Goal: Manage account settings

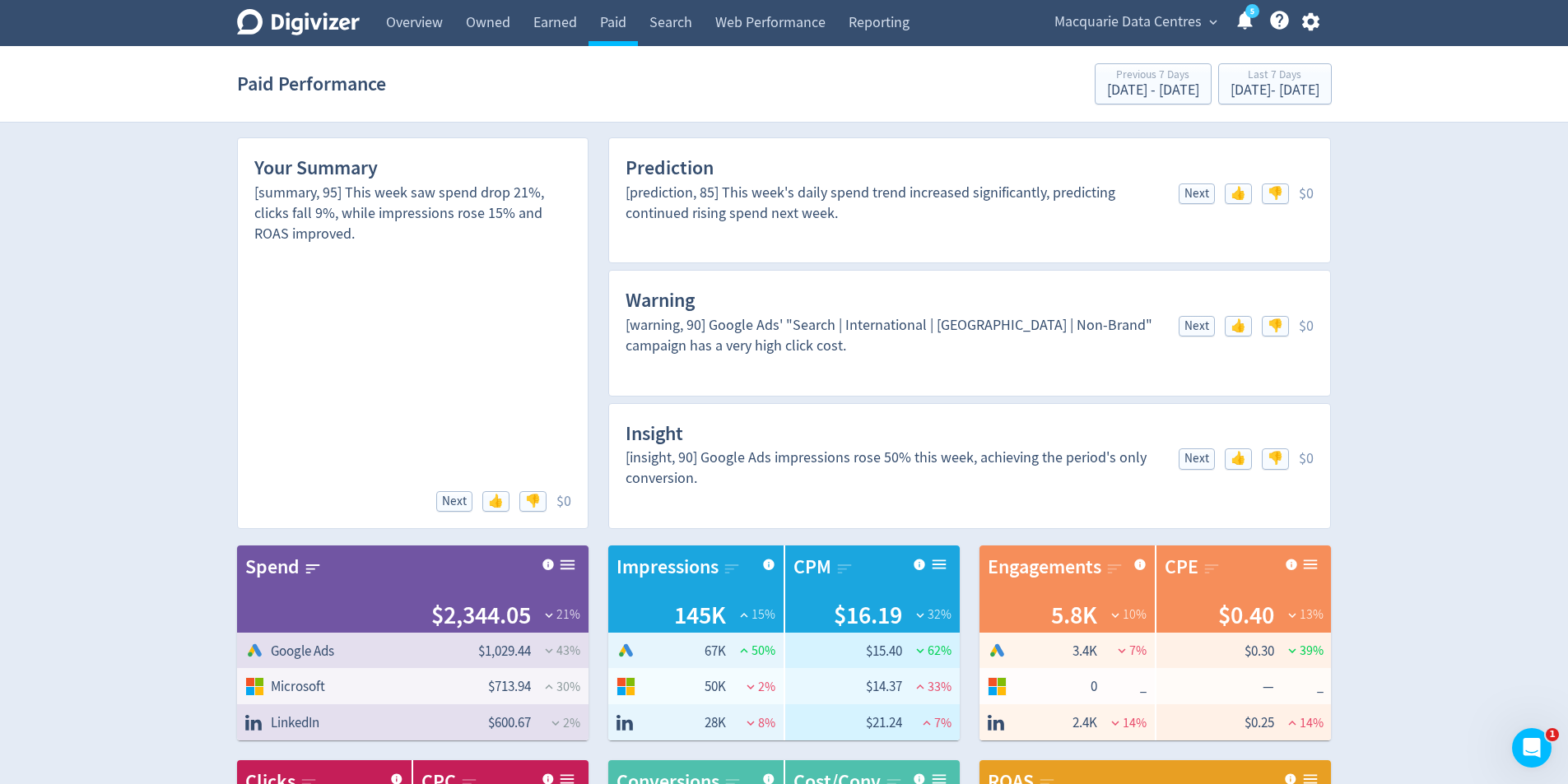
click at [1298, 27] on button "button" at bounding box center [1311, 21] width 41 height 22
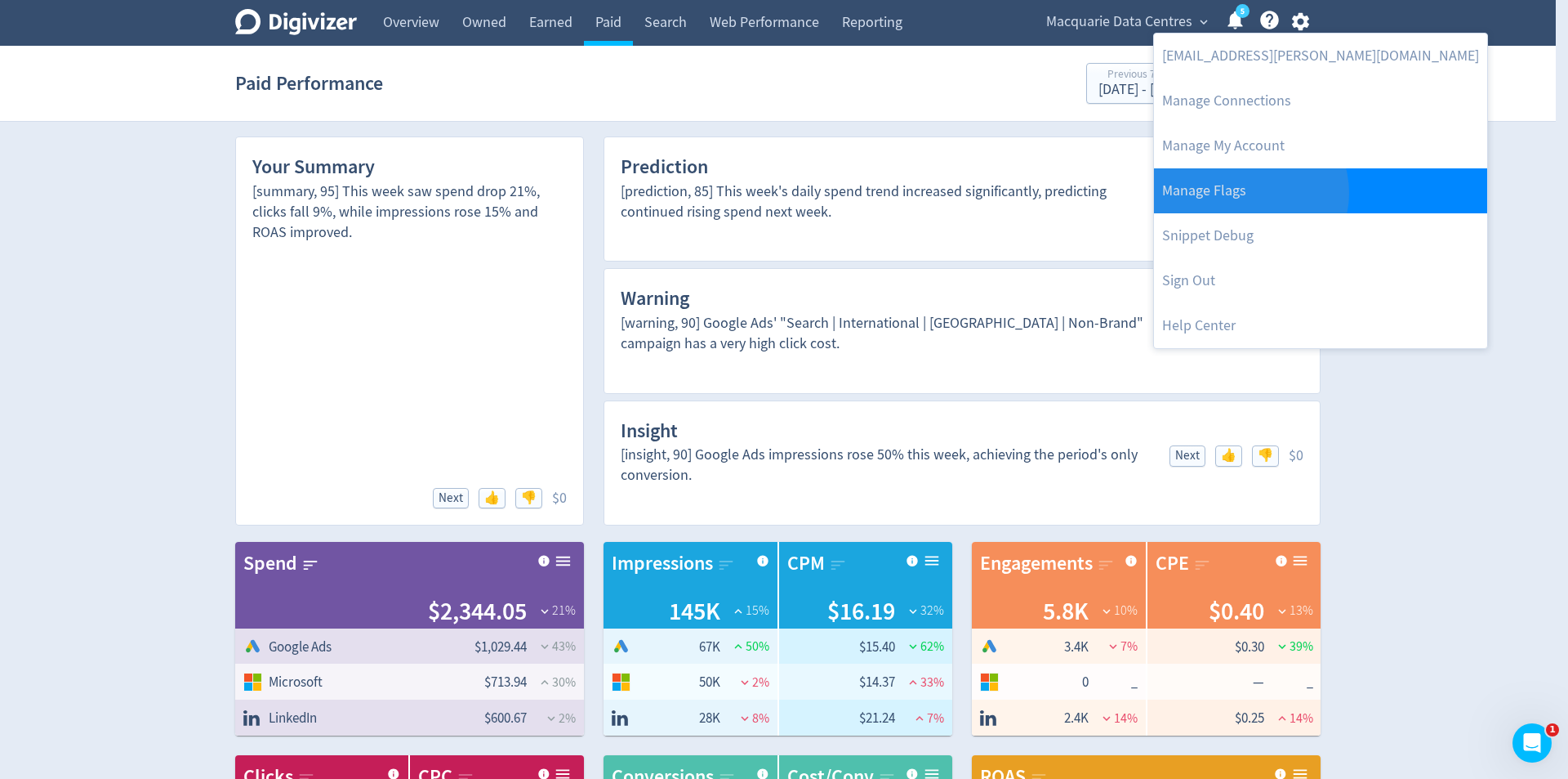
click at [1250, 193] on link "Manage Flags" at bounding box center [1321, 191] width 333 height 45
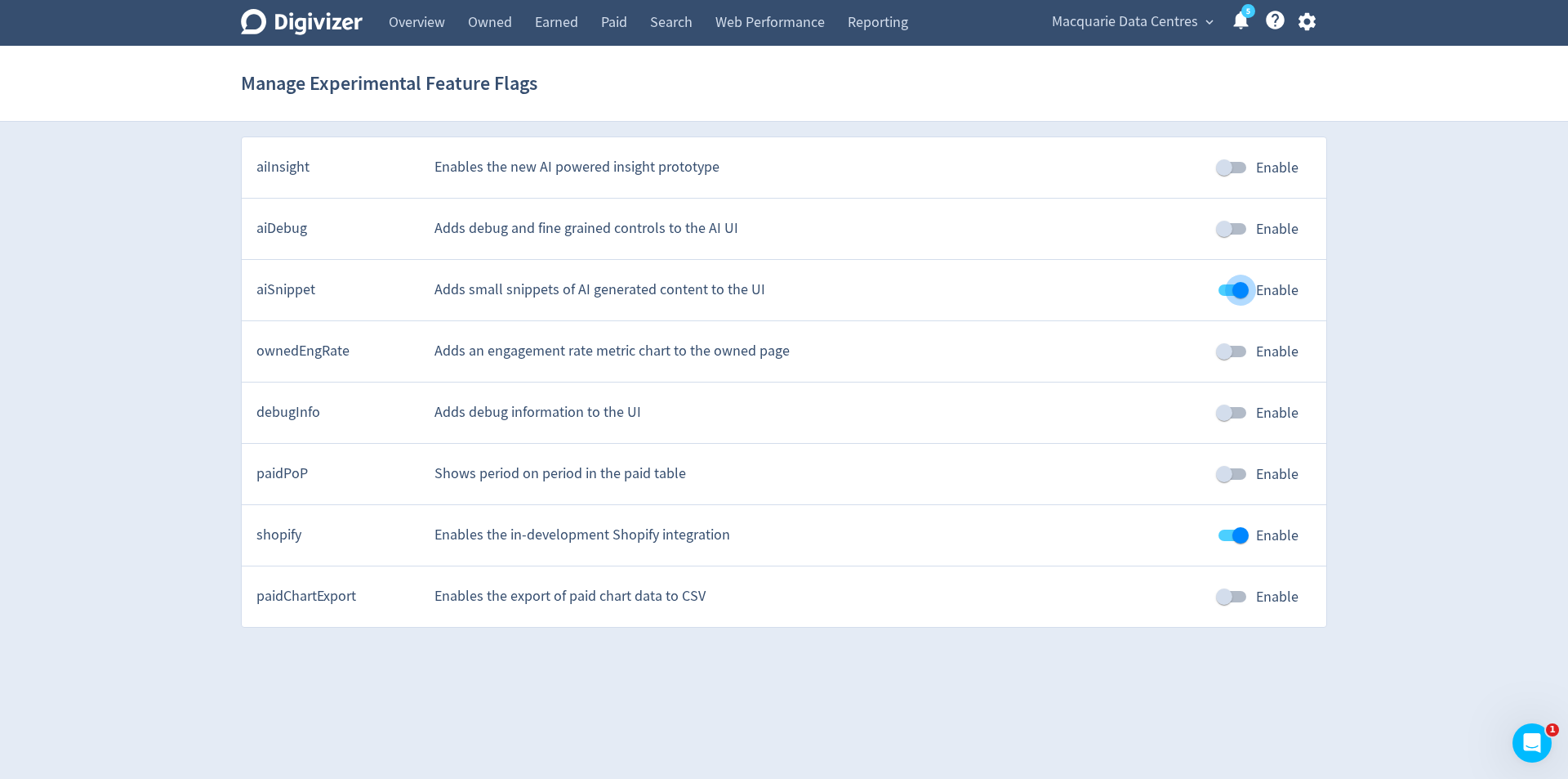
click at [1226, 283] on input "Enable" at bounding box center [1240, 290] width 93 height 31
checkbox input "false"
click at [1232, 533] on input "Enable" at bounding box center [1240, 534] width 93 height 31
checkbox input "false"
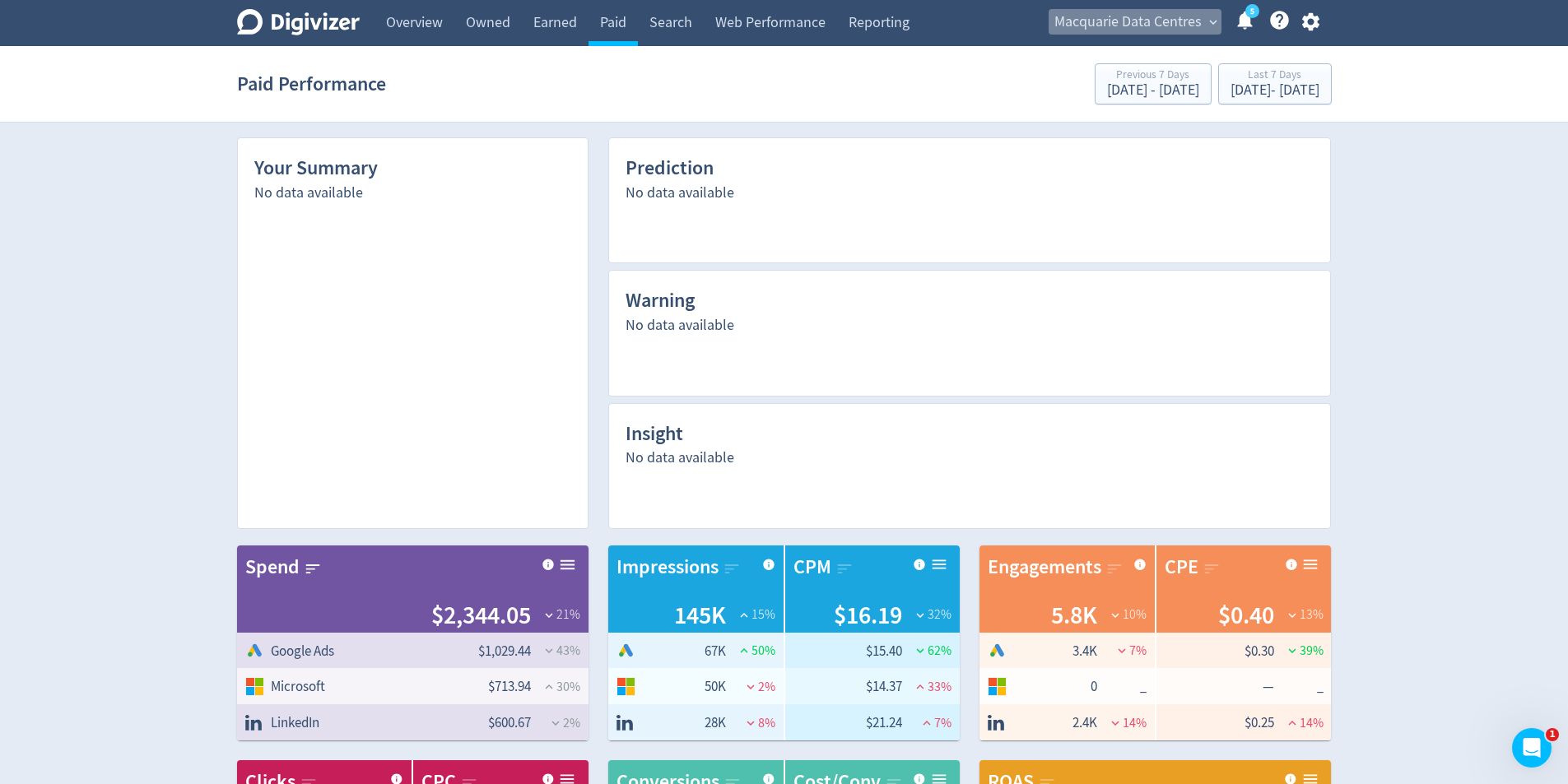
click at [1160, 20] on span "Macquarie Data Centres" at bounding box center [1127, 22] width 147 height 27
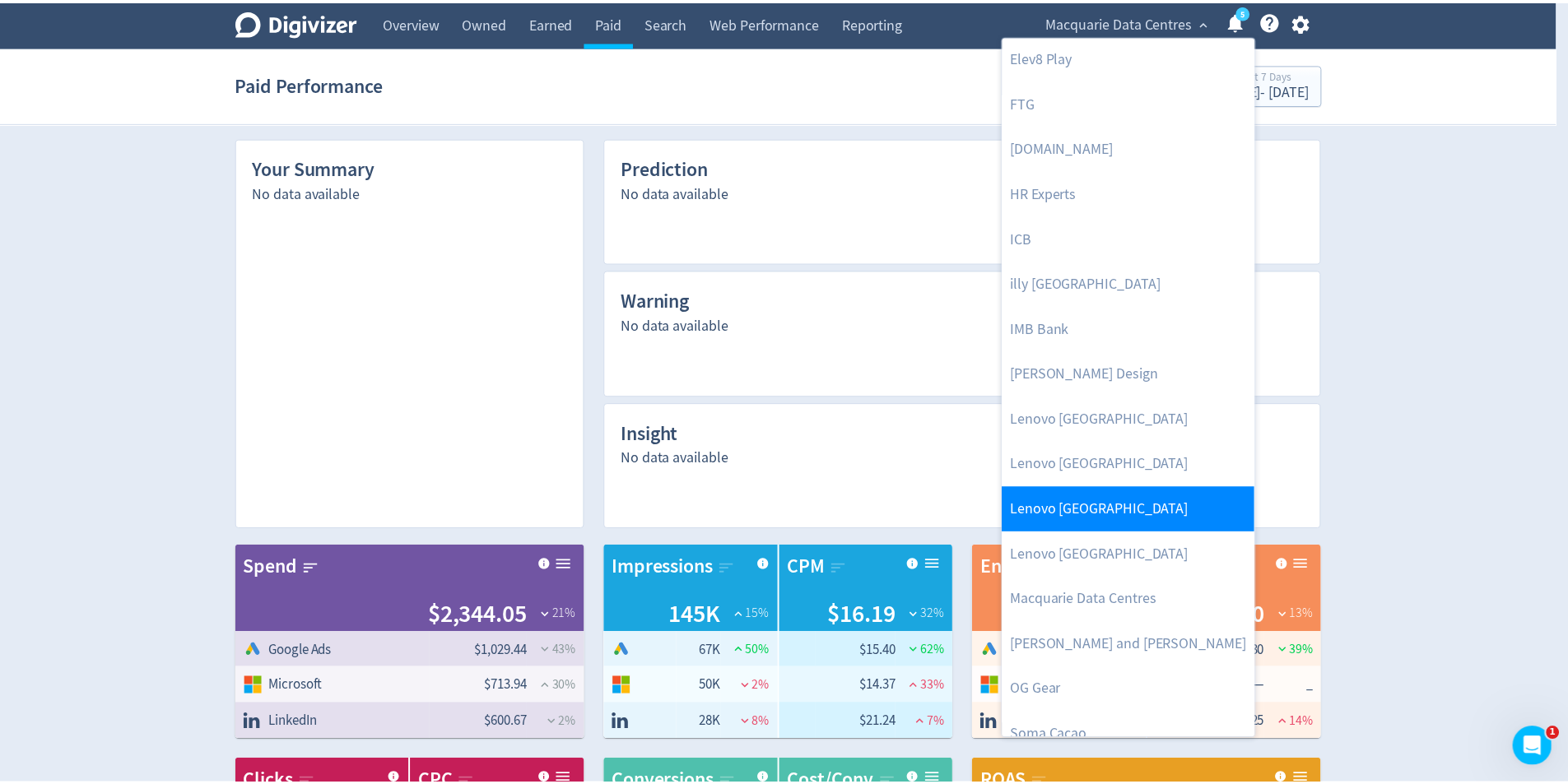
scroll to position [411, 0]
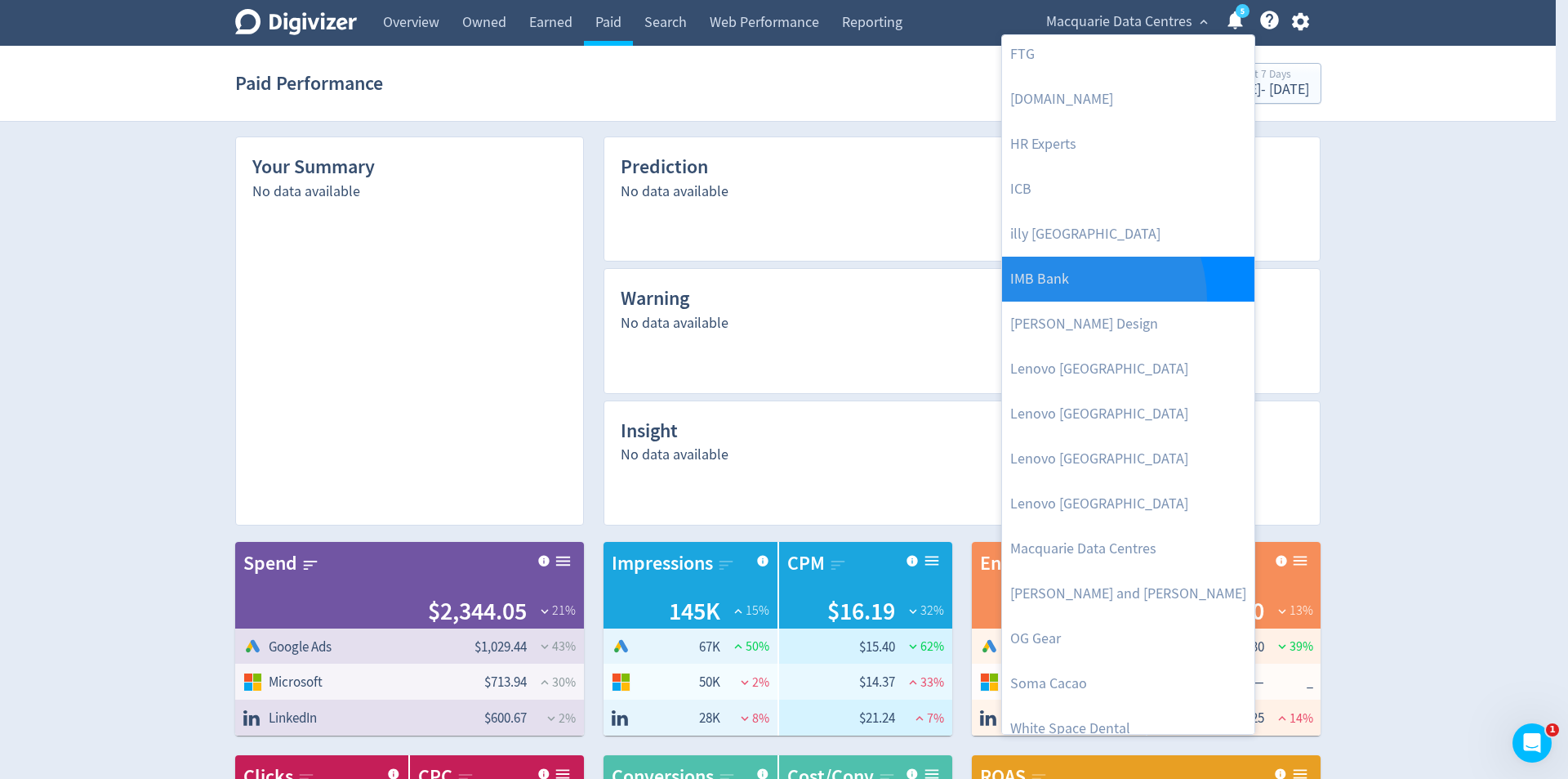
click at [1065, 300] on link "IMB Bank" at bounding box center [1128, 279] width 252 height 45
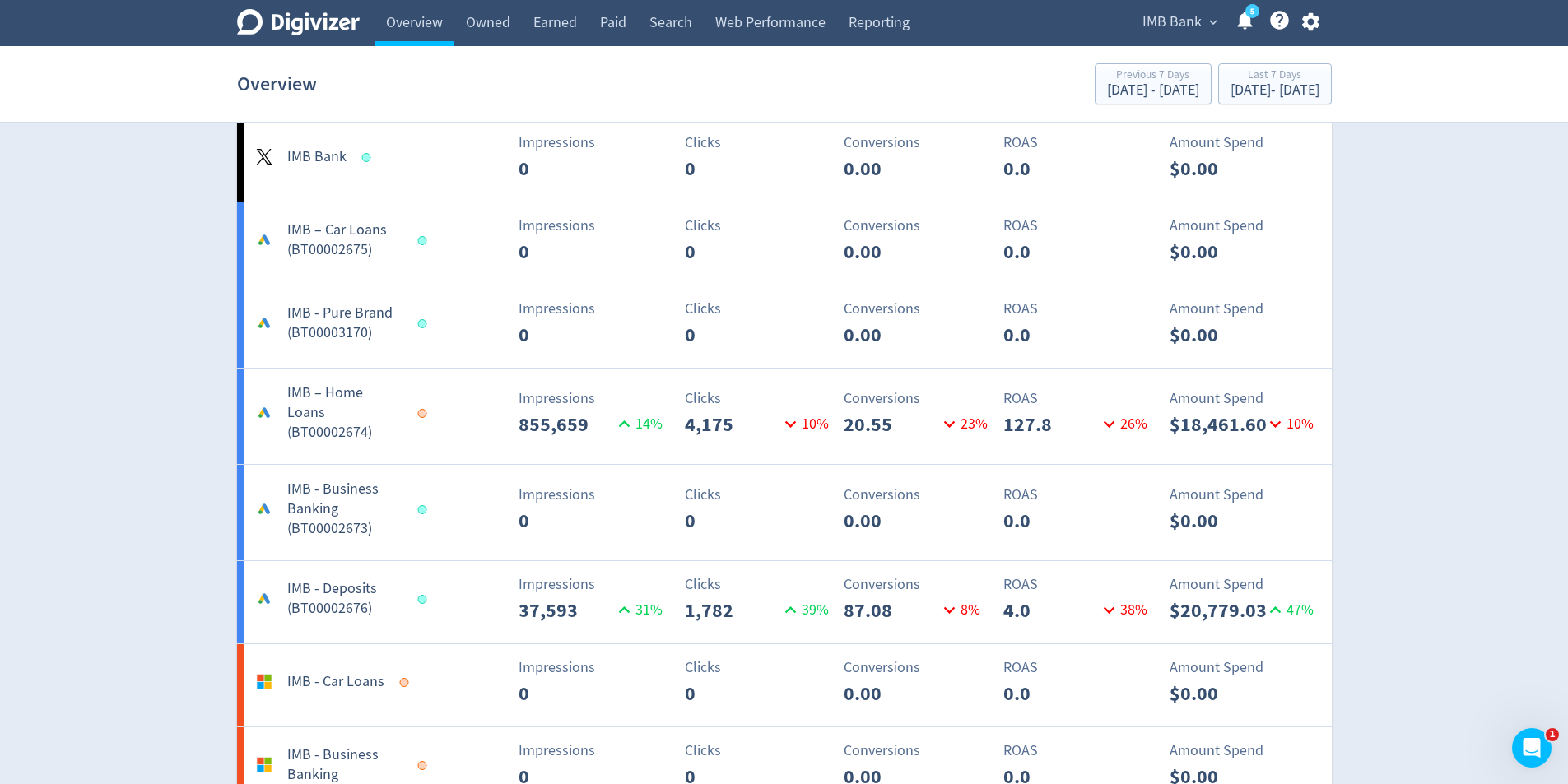
scroll to position [1251, 0]
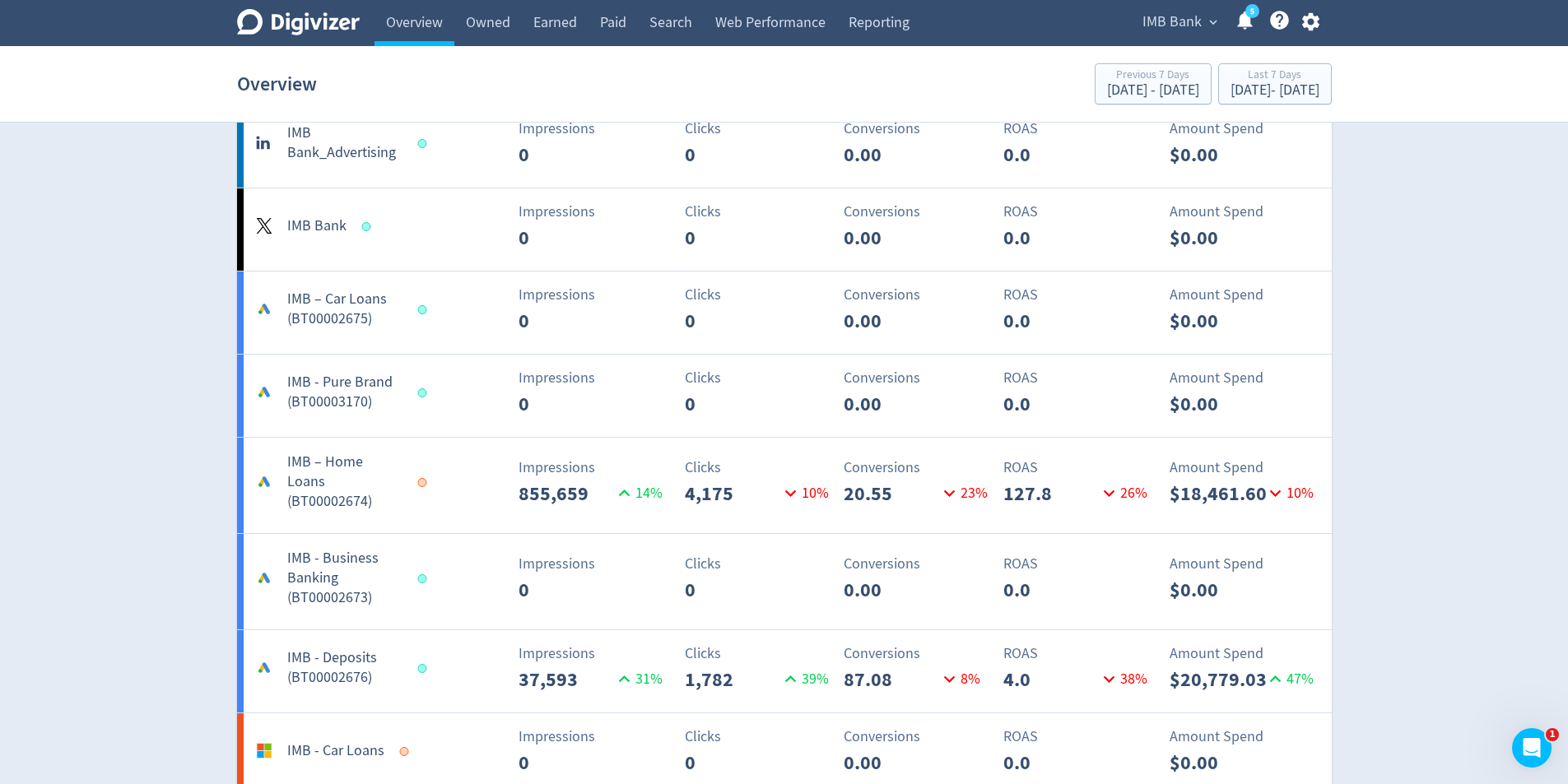
click at [470, 501] on div "Impressions 855,659 14 %" at bounding box center [515, 483] width 181 height 52
